Goal: Download file/media

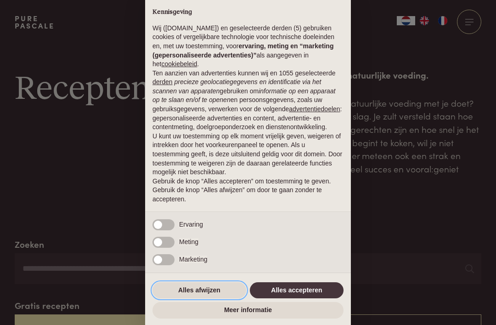
click at [190, 291] on button "Alles afwijzen" at bounding box center [199, 290] width 94 height 17
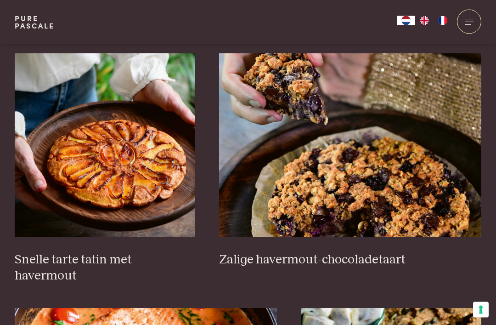
scroll to position [1351, 0]
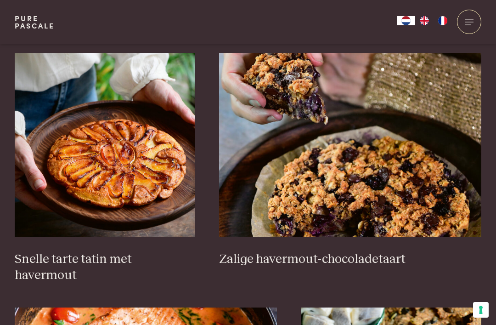
click at [326, 257] on h3 "Zalige havermout-chocoladetaart" at bounding box center [350, 259] width 262 height 16
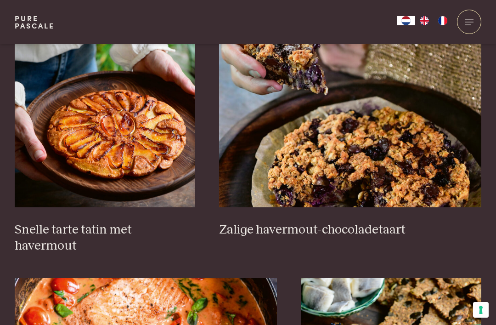
click at [138, 163] on img at bounding box center [105, 115] width 180 height 184
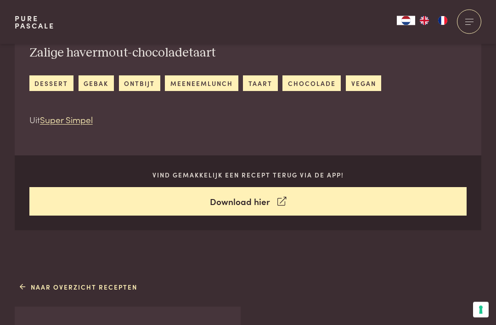
scroll to position [336, 0]
click at [237, 201] on link "Download hier" at bounding box center [248, 201] width 438 height 29
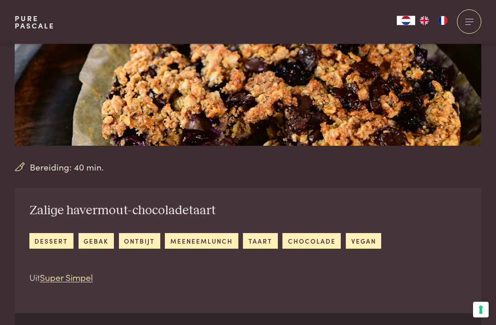
scroll to position [148, 0]
